Goal: Task Accomplishment & Management: Manage account settings

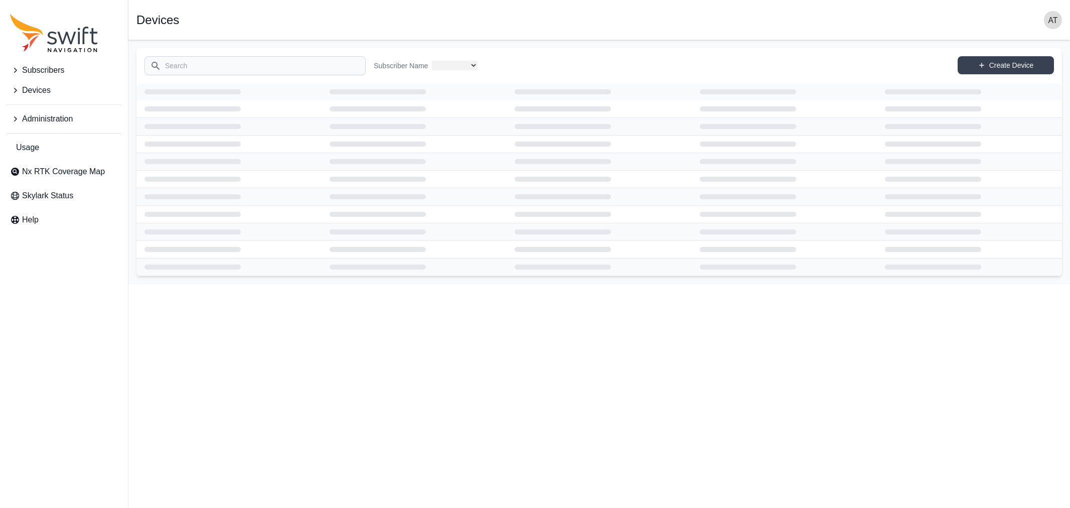
select select
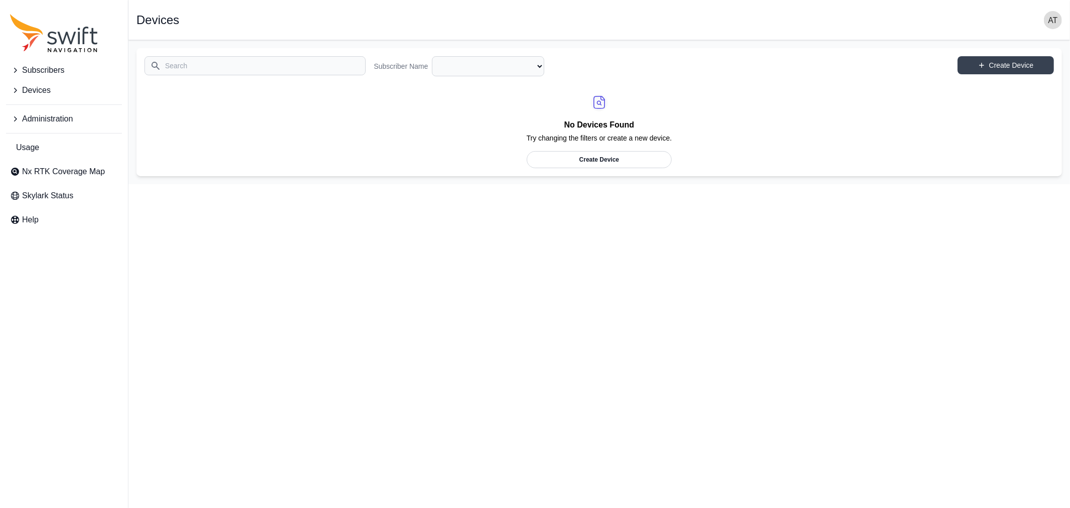
click at [1050, 22] on img "button" at bounding box center [1053, 20] width 18 height 18
click at [1010, 124] on link "Sign out" at bounding box center [1014, 121] width 112 height 18
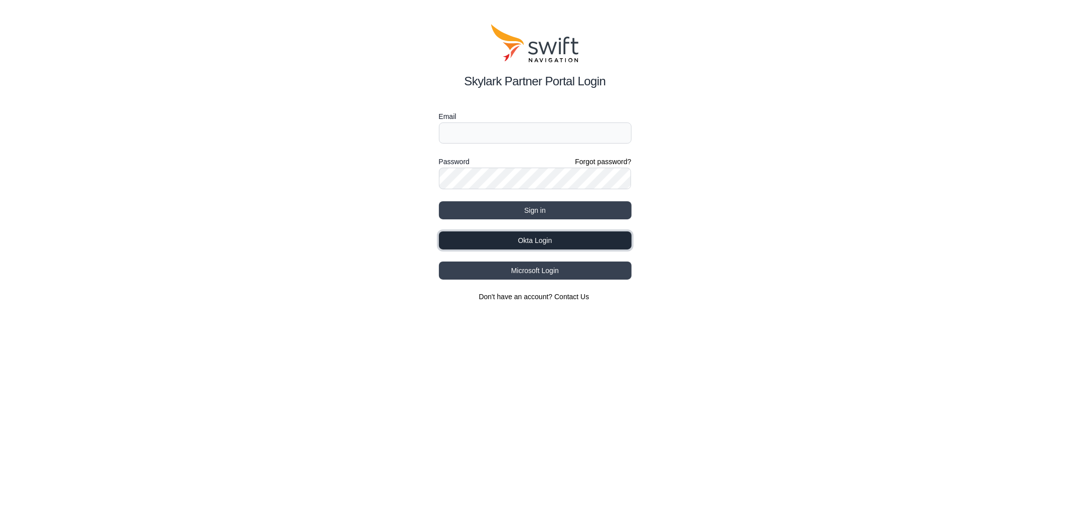
click at [554, 241] on button "Okta Login" at bounding box center [535, 240] width 193 height 18
